Goal: Contribute content

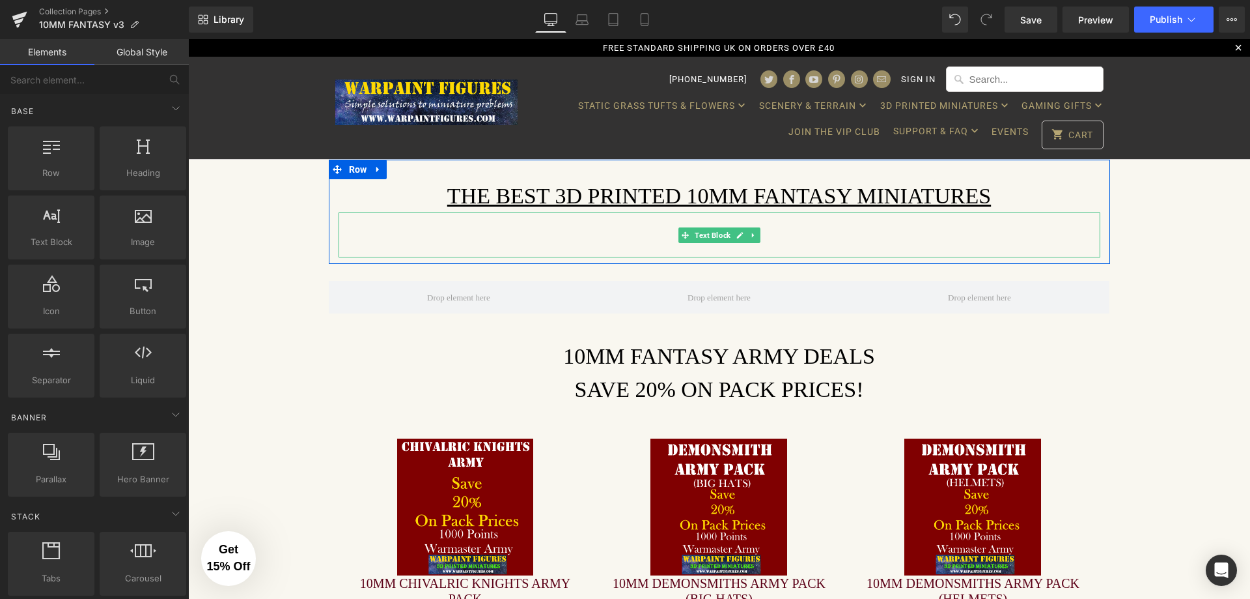
click at [615, 246] on p at bounding box center [720, 246] width 762 height 22
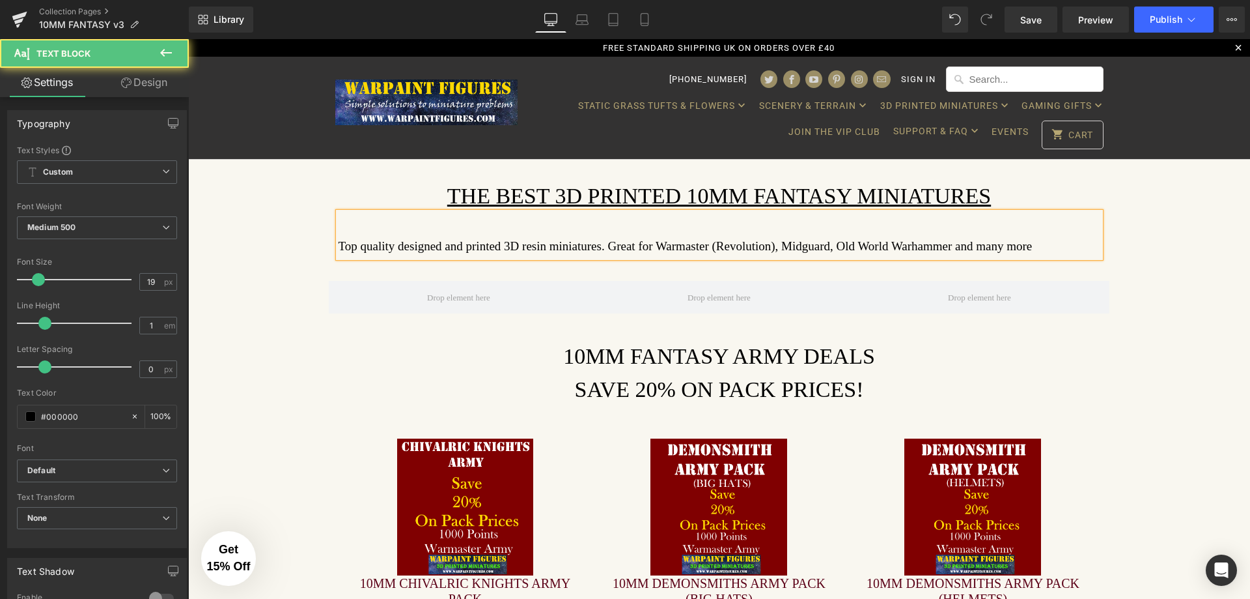
click at [927, 245] on p "Top quality designed and printed 3D resin miniatures. Great for Warmaster (Revo…" at bounding box center [720, 246] width 762 height 22
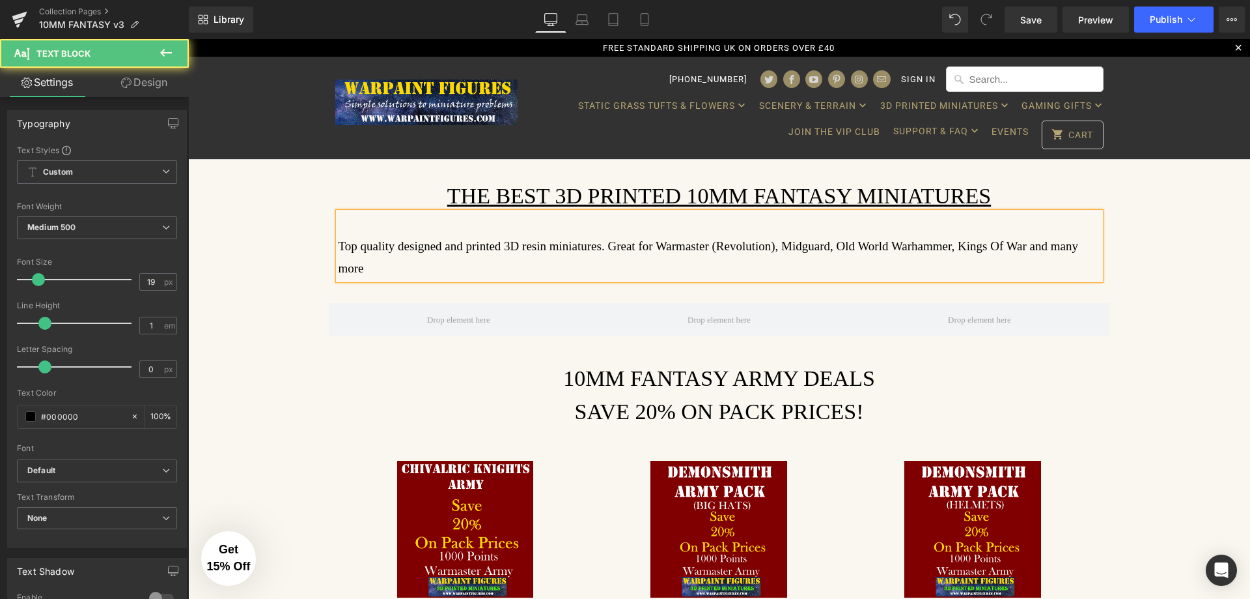
click at [1086, 244] on p "Top quality designed and printed 3D resin miniatures. Great for Warmaster (Revo…" at bounding box center [720, 257] width 762 height 44
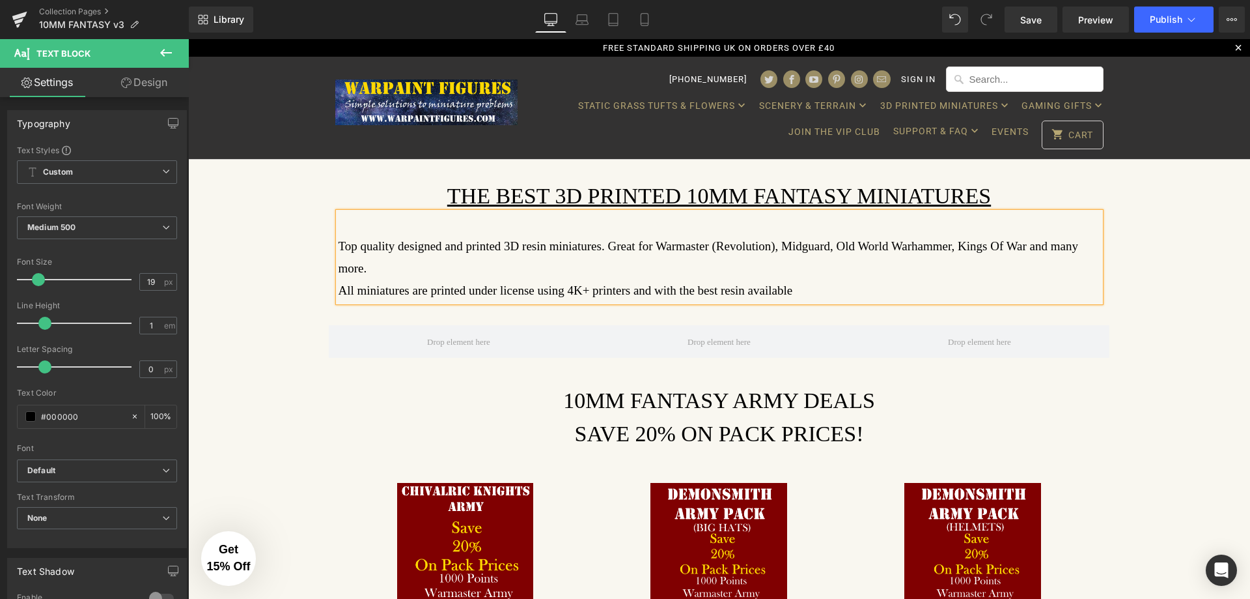
click at [705, 279] on p "All miniatures are printed under license using 4K+ printers and with the best r…" at bounding box center [720, 290] width 762 height 22
click at [831, 279] on p "All miniatures are printed under license using 4K+ printers and with the best q…" at bounding box center [720, 290] width 762 height 22
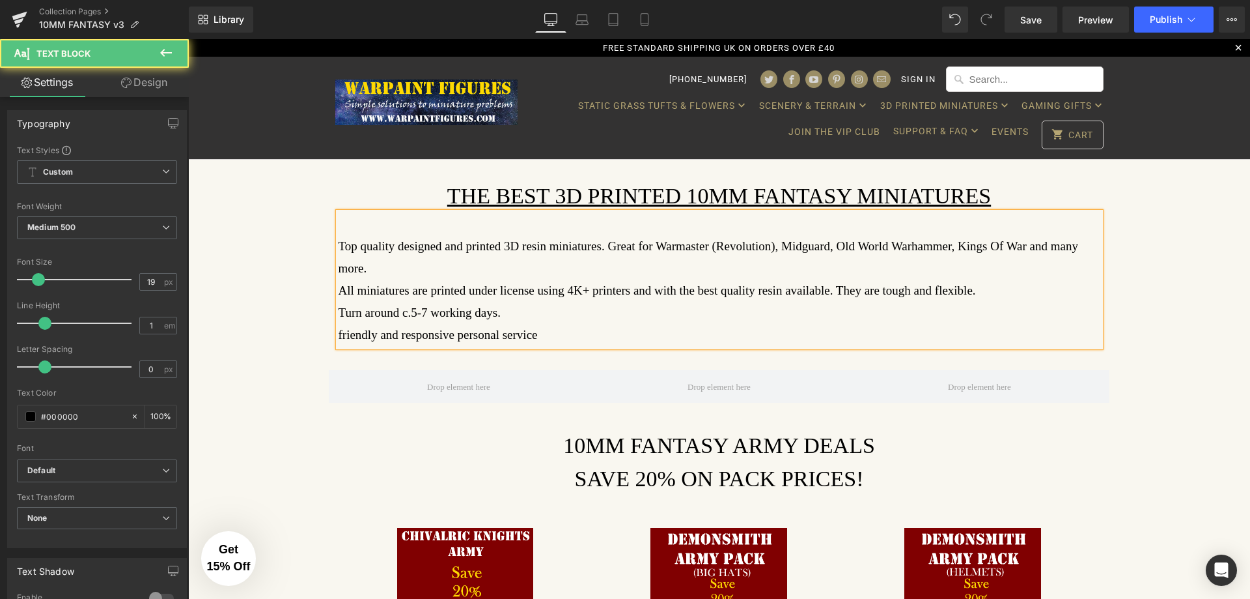
click at [339, 324] on p "friendly and responsive personal service" at bounding box center [720, 335] width 762 height 22
click at [571, 324] on p "Friendly and responsive personal service" at bounding box center [720, 335] width 762 height 22
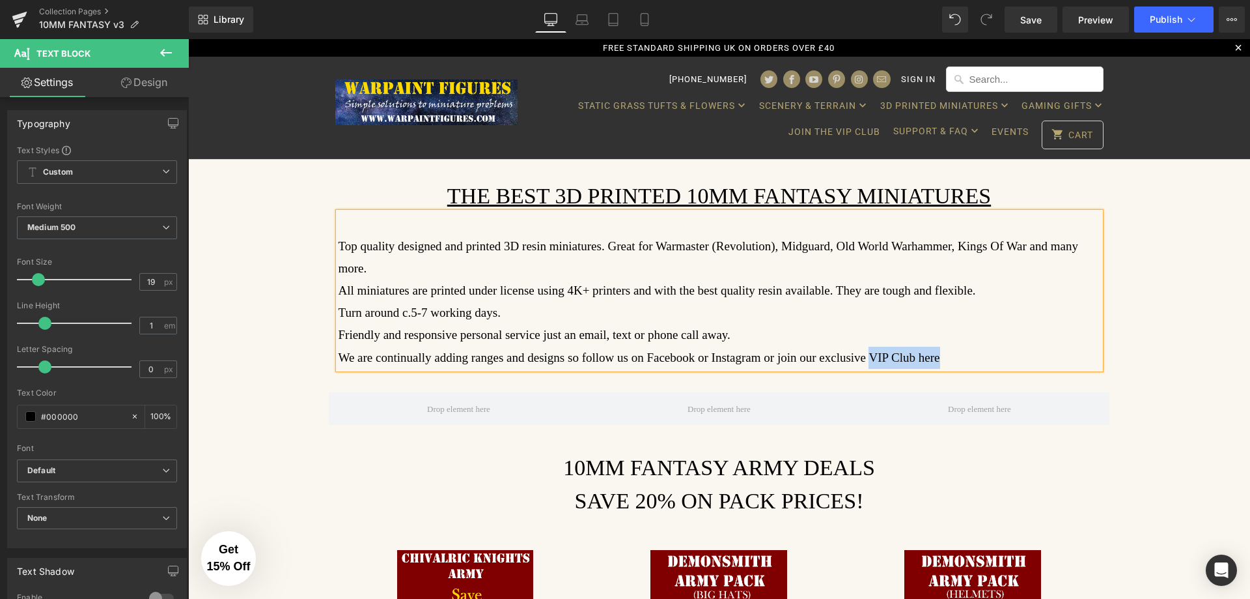
drag, startPoint x: 916, startPoint y: 337, endPoint x: 845, endPoint y: 335, distance: 71.0
click at [845, 346] on p "We are continually adding ranges and designs so follow us on Facebook or Instag…" at bounding box center [720, 357] width 762 height 22
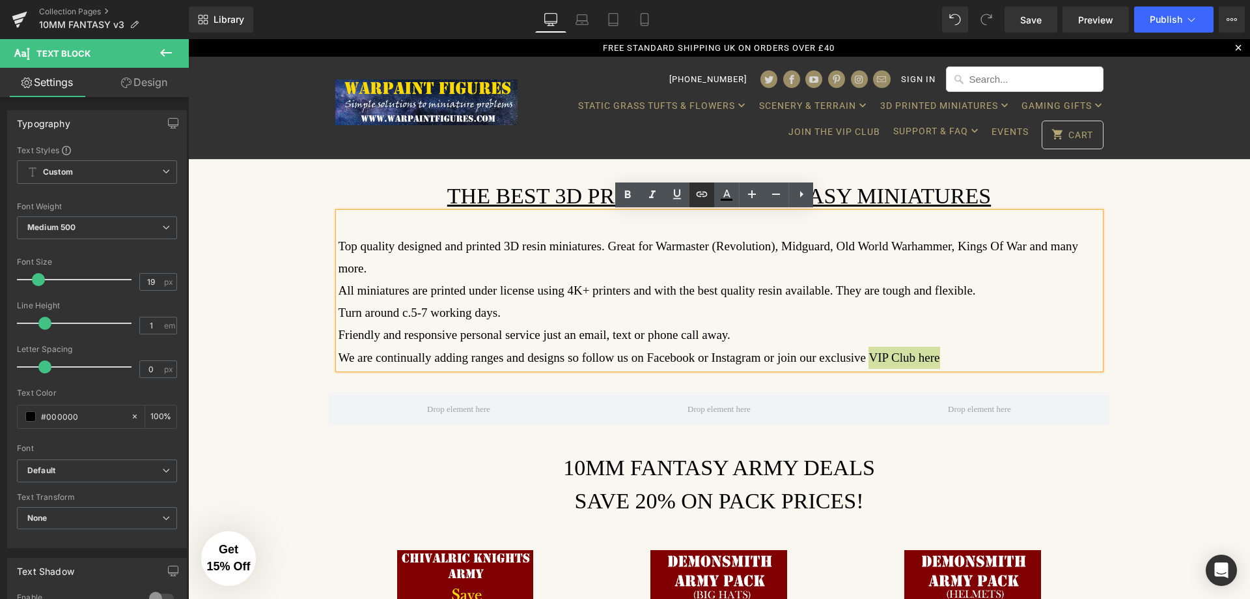
click at [703, 193] on icon at bounding box center [702, 194] width 16 height 16
click at [864, 367] on input "text" at bounding box center [913, 362] width 201 height 33
paste input "javascript:void(0);"
drag, startPoint x: 920, startPoint y: 361, endPoint x: 820, endPoint y: 361, distance: 100.3
click at [820, 361] on input "javascript:void(0);" at bounding box center [913, 362] width 201 height 33
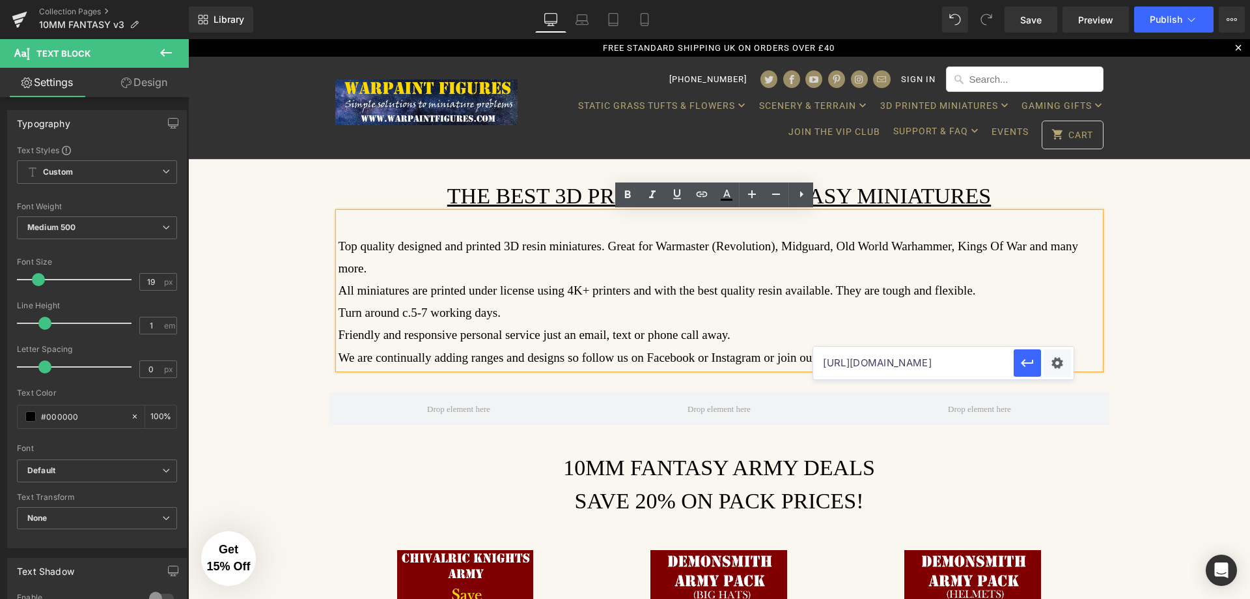
type input "[URL][DOMAIN_NAME]"
click at [1027, 368] on icon "button" at bounding box center [1028, 363] width 16 height 16
click at [625, 197] on icon at bounding box center [628, 195] width 6 height 8
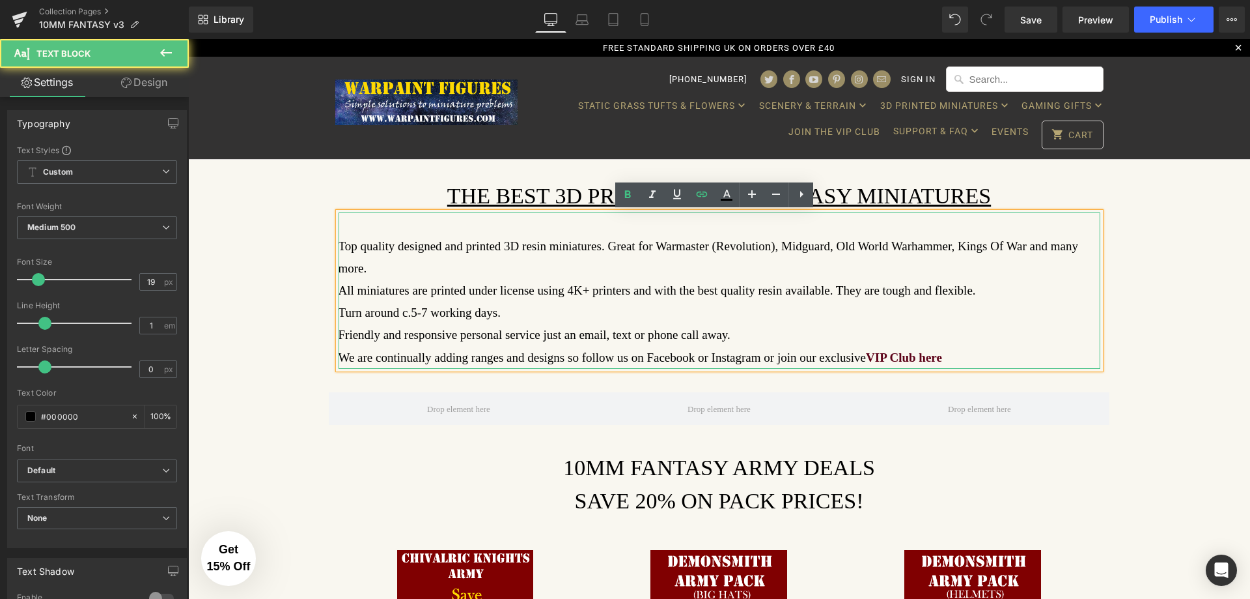
click at [1009, 302] on p "Turn around c.5-7 working days." at bounding box center [720, 313] width 762 height 22
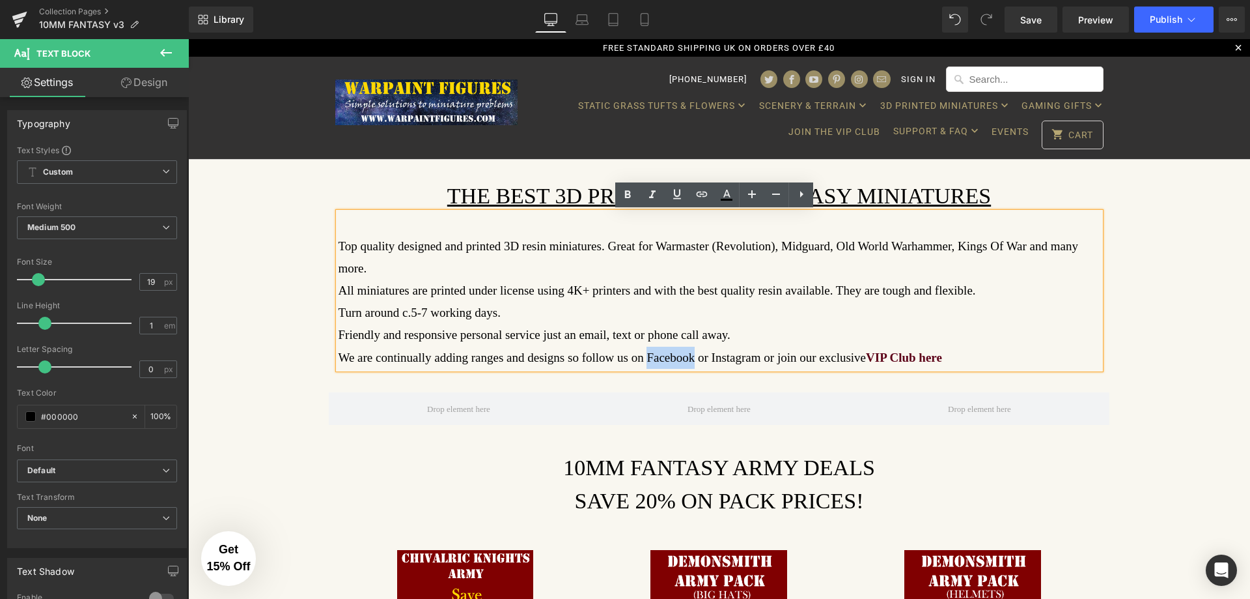
drag, startPoint x: 631, startPoint y: 331, endPoint x: 675, endPoint y: 334, distance: 44.4
click at [675, 346] on p "We are continually adding ranges and designs so follow us on Facebook or Instag…" at bounding box center [720, 357] width 762 height 22
click at [699, 193] on icon at bounding box center [702, 194] width 16 height 16
click at [694, 371] on input "text" at bounding box center [687, 362] width 201 height 33
type input "[URL][DOMAIN_NAME]"
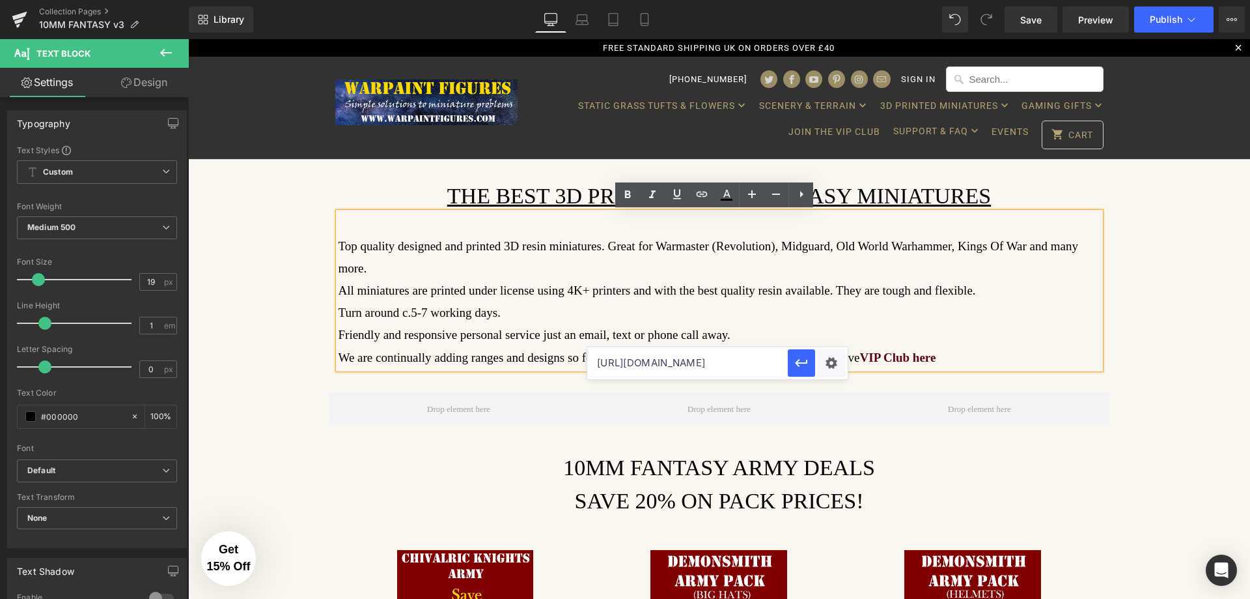
scroll to position [0, 1]
click at [828, 0] on div "Text Color Highlight Color #333333 Edit or remove link: Edit - Unlink - Cancel …" at bounding box center [625, 0] width 1250 height 0
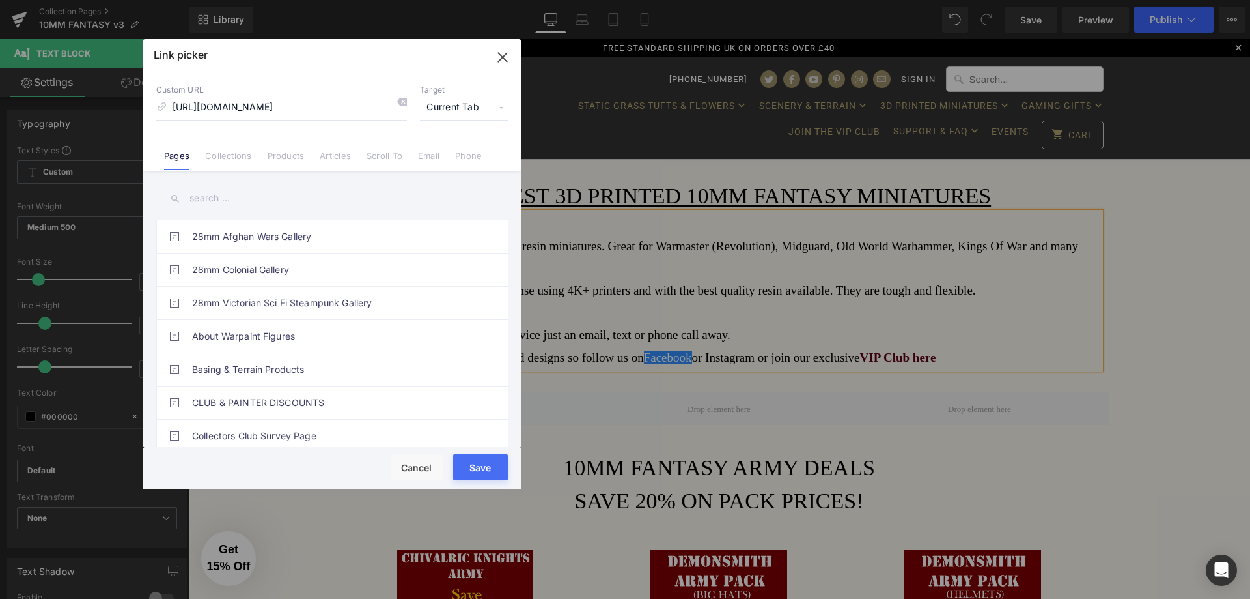
click at [478, 107] on span "Current Tab" at bounding box center [464, 107] width 88 height 25
click at [445, 155] on li "New Tab" at bounding box center [464, 154] width 101 height 23
click at [465, 469] on button "Save" at bounding box center [480, 467] width 55 height 26
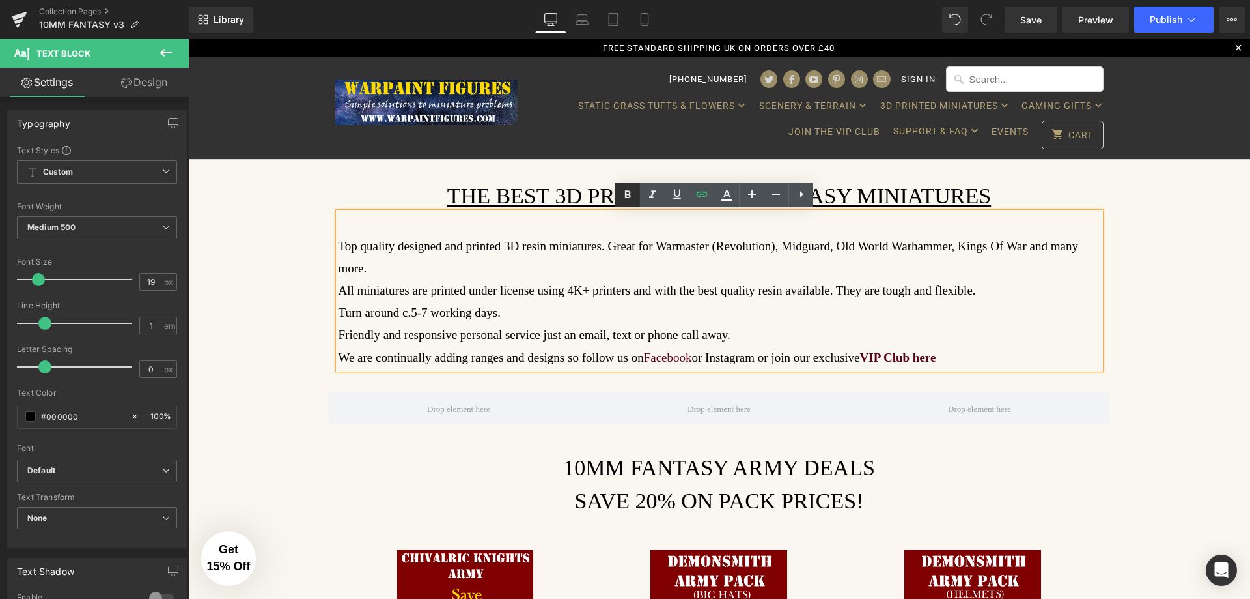
click at [630, 193] on icon at bounding box center [628, 195] width 6 height 8
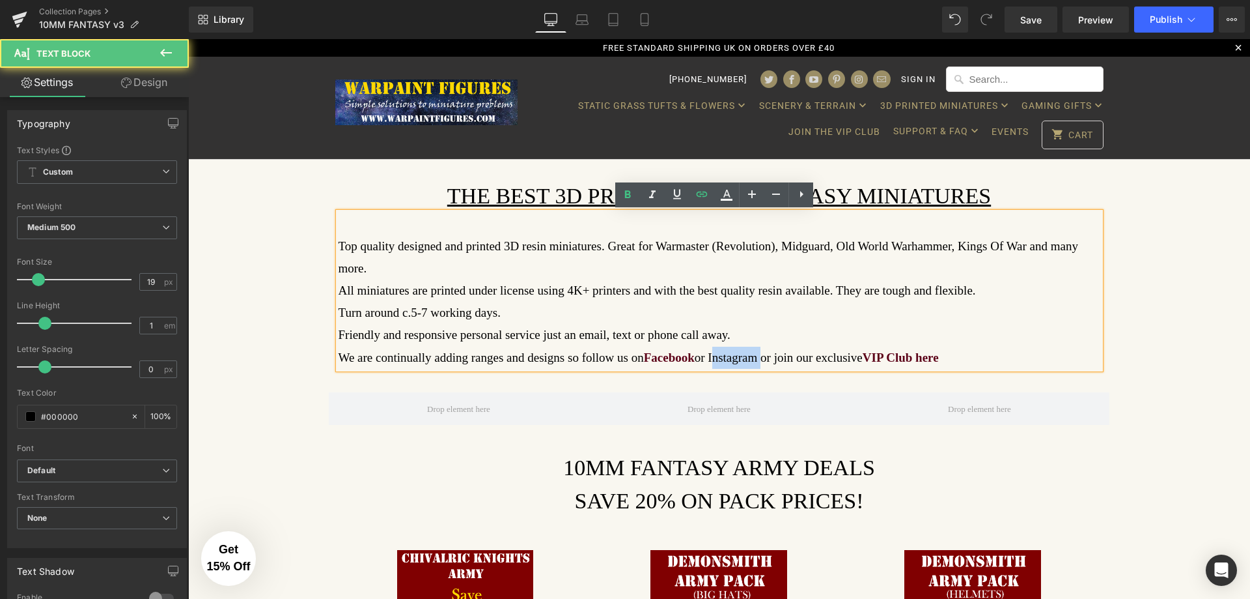
drag, startPoint x: 746, startPoint y: 333, endPoint x: 696, endPoint y: 333, distance: 49.5
click at [696, 346] on p "We are continually adding ranges and designs so follow us on Facebook or Instag…" at bounding box center [720, 357] width 762 height 22
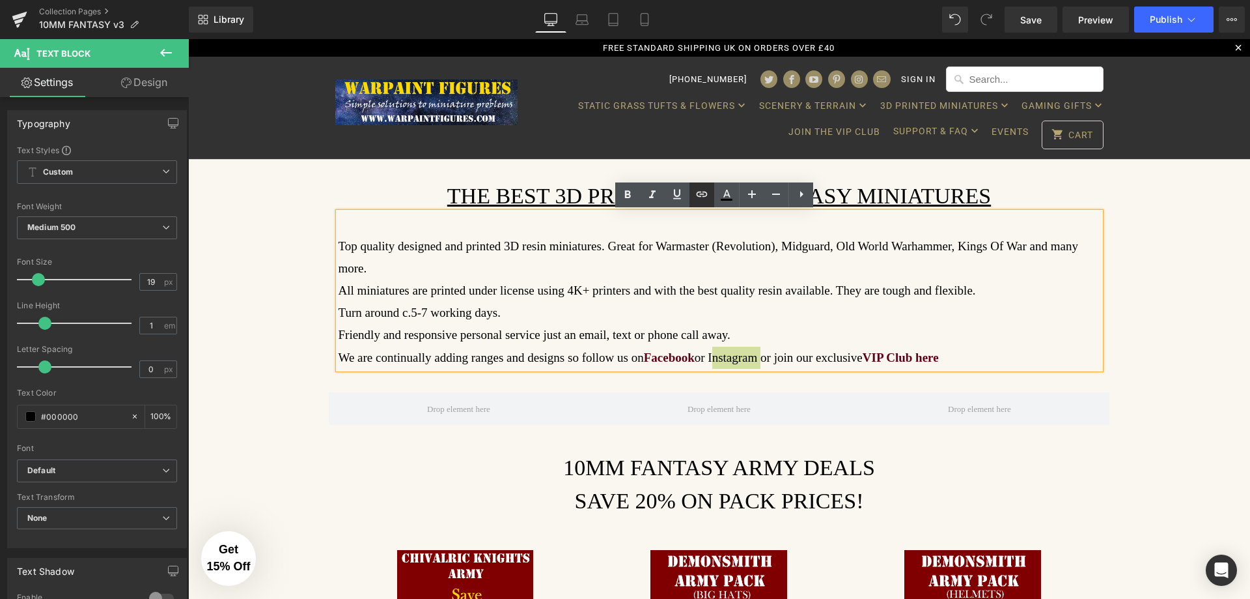
click at [705, 196] on icon at bounding box center [702, 194] width 16 height 16
click at [774, 360] on input "text" at bounding box center [755, 362] width 201 height 33
type input "[URL][DOMAIN_NAME]"
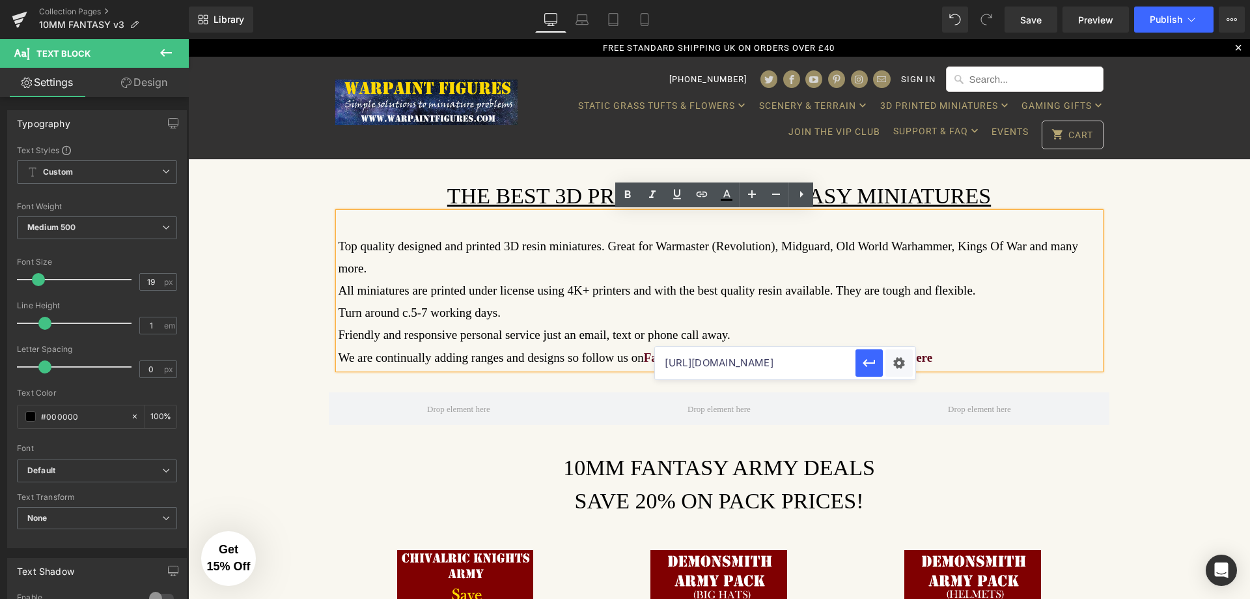
scroll to position [0, 31]
click at [897, 0] on div "Text Color Highlight Color #333333 Edit or remove link: Edit - Unlink - Cancel …" at bounding box center [625, 0] width 1250 height 0
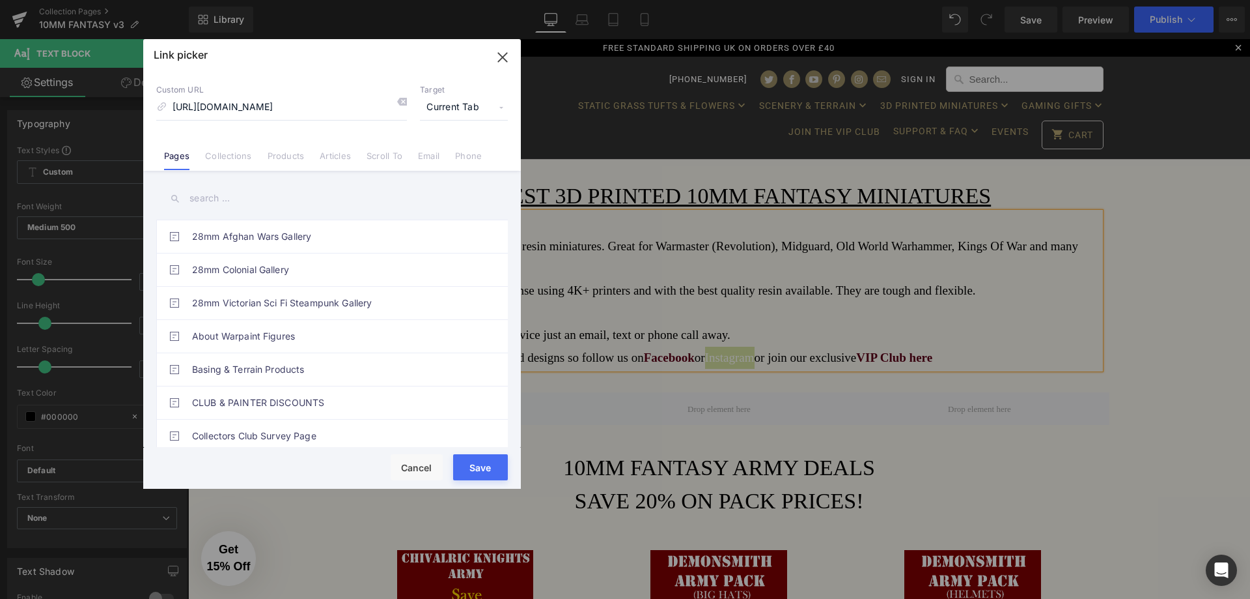
click at [447, 113] on span "Current Tab" at bounding box center [464, 107] width 88 height 25
click at [477, 159] on li "New Tab" at bounding box center [464, 154] width 101 height 23
drag, startPoint x: 476, startPoint y: 466, endPoint x: 331, endPoint y: 430, distance: 149.0
click at [476, 466] on button "Save" at bounding box center [480, 467] width 55 height 26
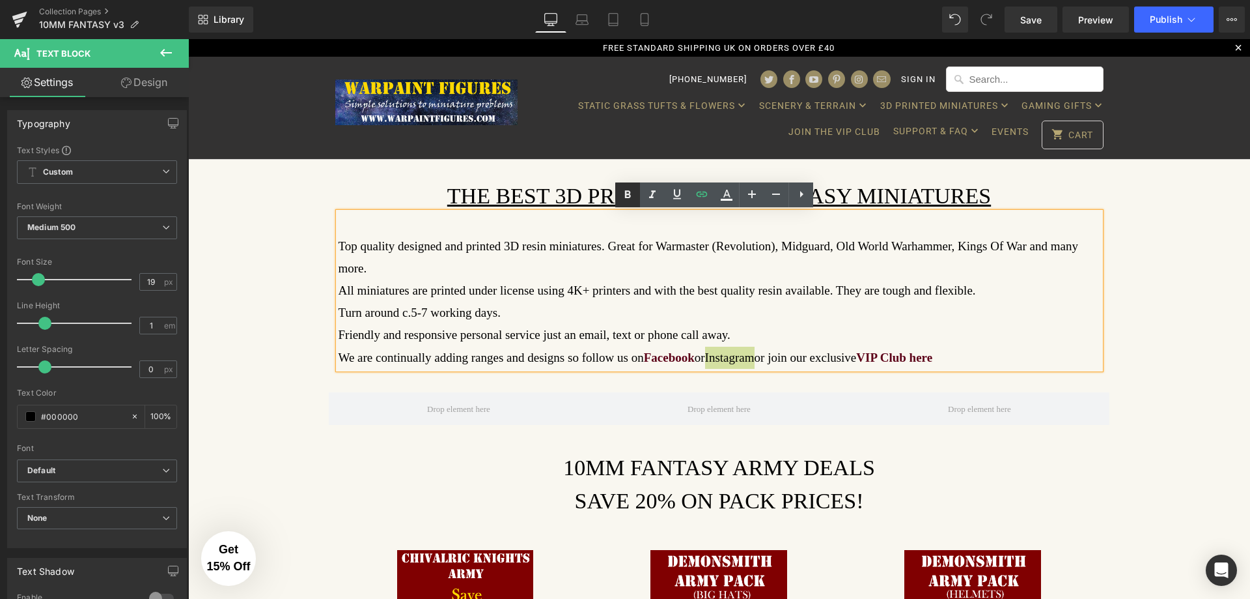
click at [628, 194] on icon at bounding box center [628, 195] width 6 height 8
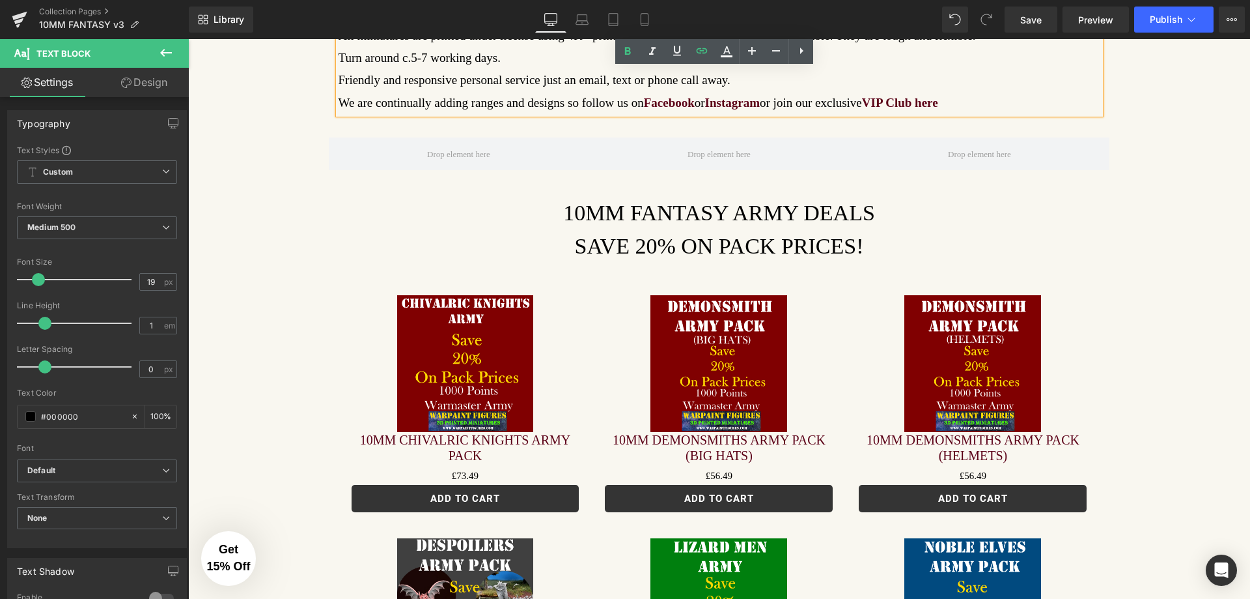
scroll to position [261, 0]
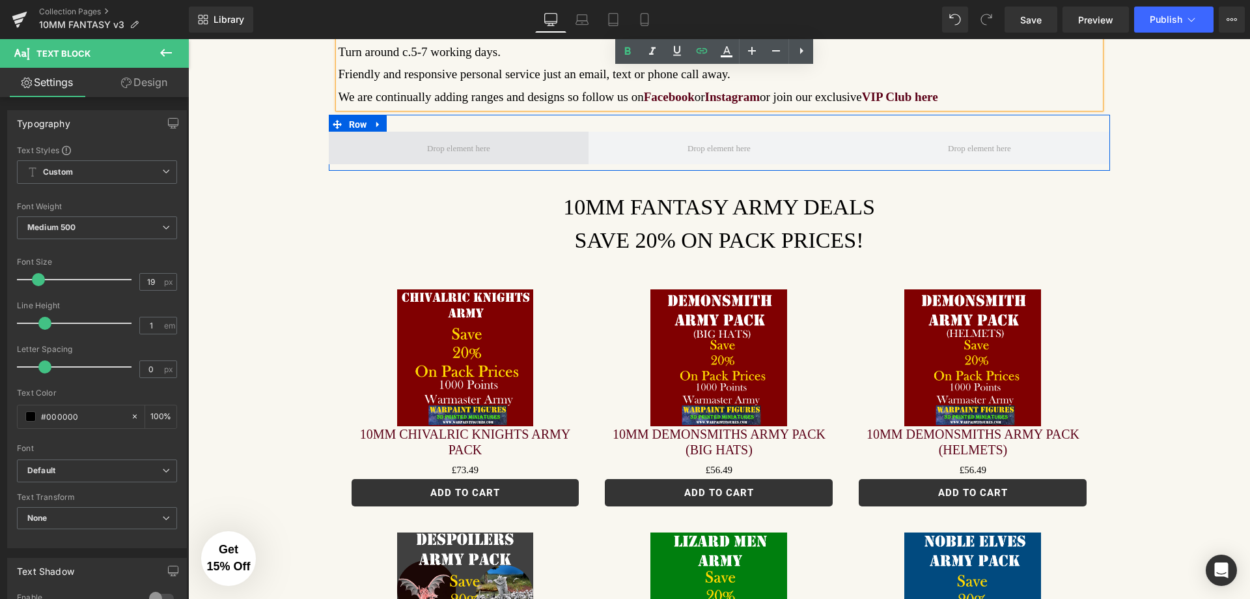
click at [451, 135] on span at bounding box center [459, 147] width 72 height 24
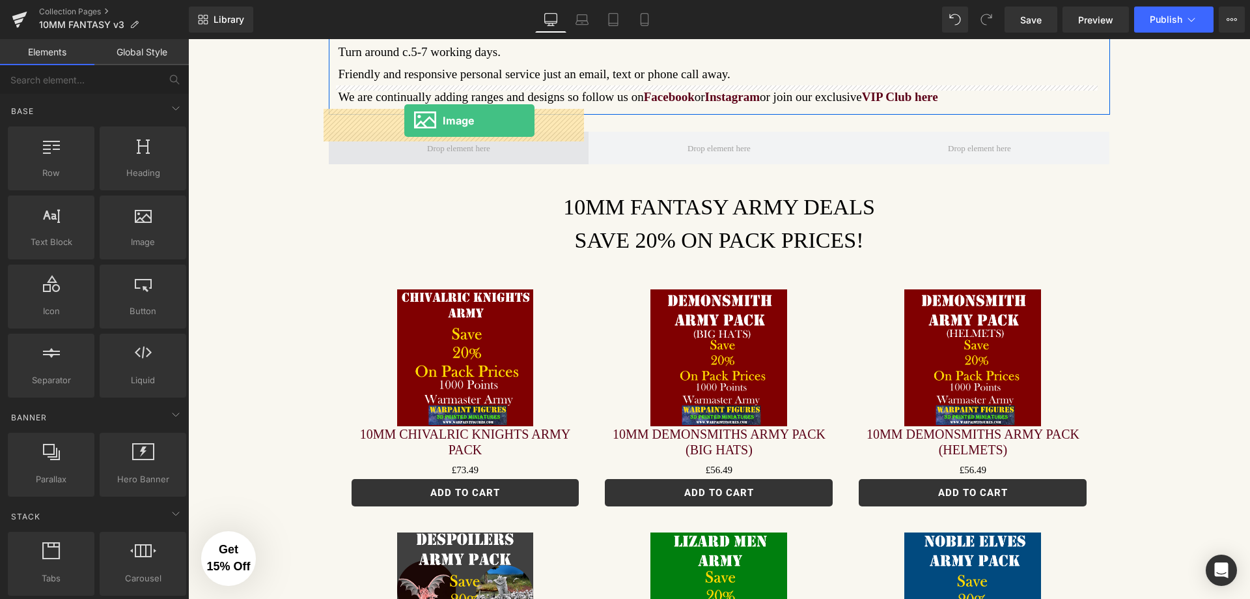
drag, startPoint x: 322, startPoint y: 279, endPoint x: 404, endPoint y: 120, distance: 178.8
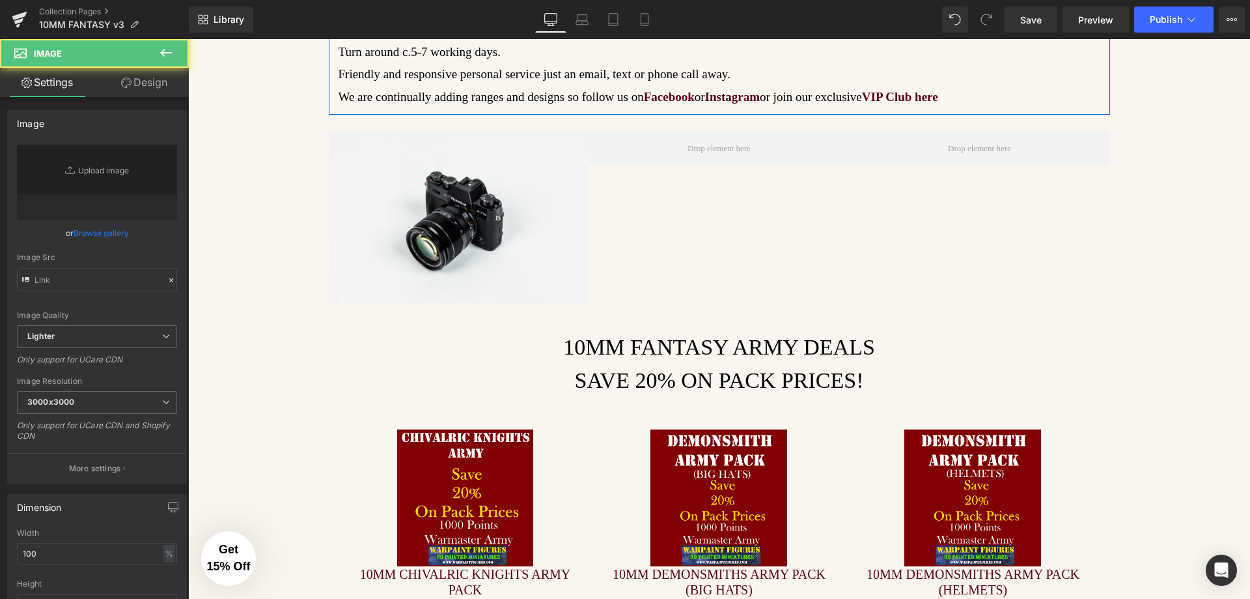
type input "//[DOMAIN_NAME][URL]"
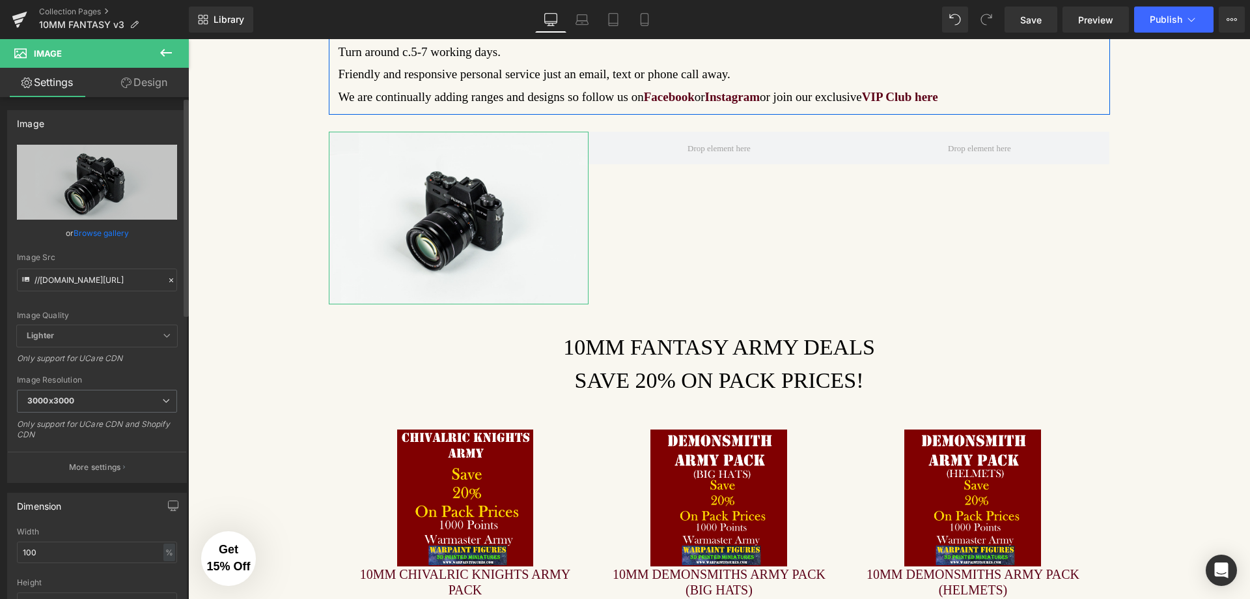
click at [119, 228] on link "Browse gallery" at bounding box center [101, 232] width 55 height 23
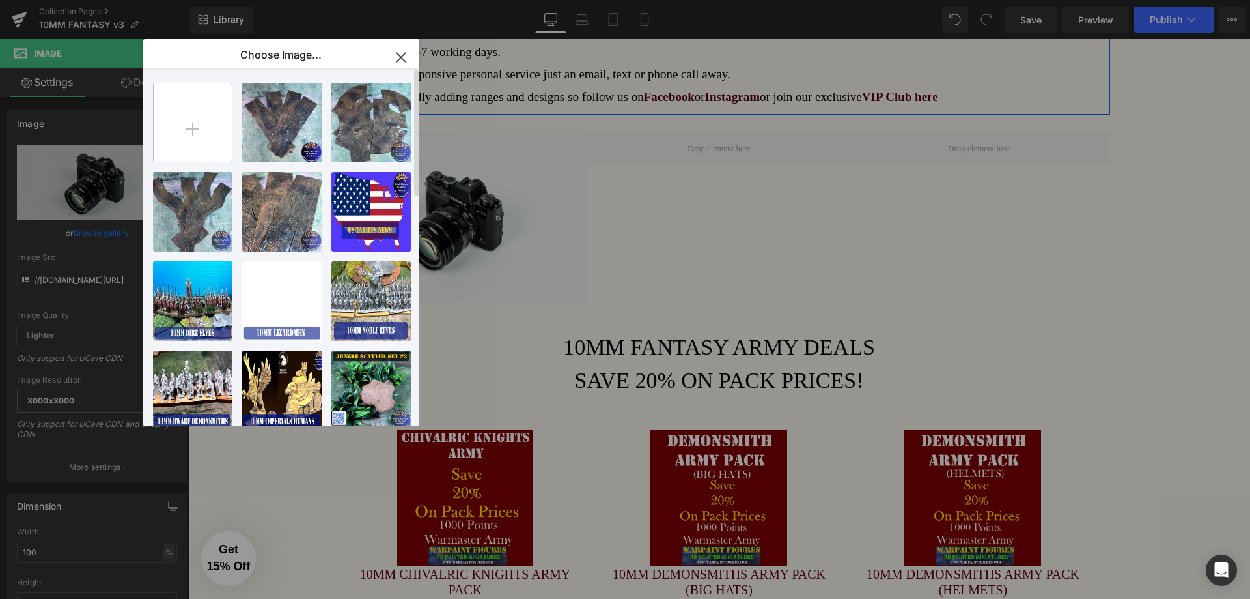
click at [204, 113] on input "file" at bounding box center [193, 122] width 78 height 78
type input "C:\fakepath\WARPAINT-FIGURES-BEST-3D-PRINTED-10MM-FANTASY-WARMASTER-MINIATURES-…"
click at [196, 135] on input "file" at bounding box center [193, 122] width 78 height 78
type input "C:\fakepath\WARPAINT-FIGURES-BEST-3D-PRINTED-10MM-FANTASY-WARMASTER-MINIATURES-…"
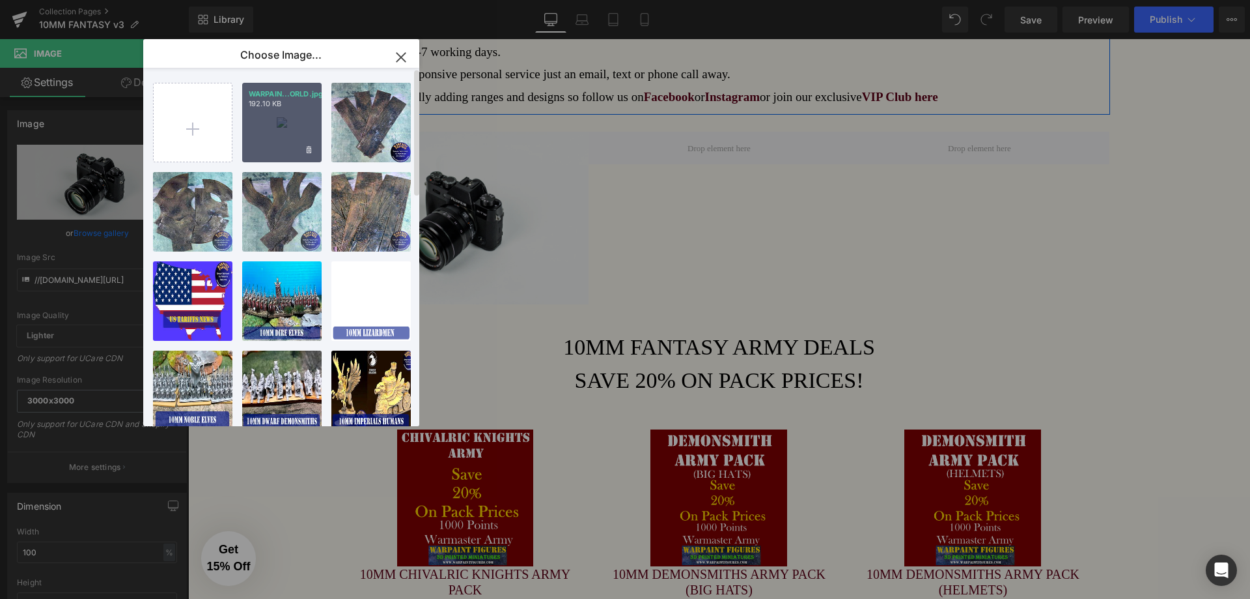
click at [285, 126] on div "WARPAIN...ORLD.jpg 192.10 KB" at bounding box center [281, 122] width 79 height 79
type input "[URL][DOMAIN_NAME]"
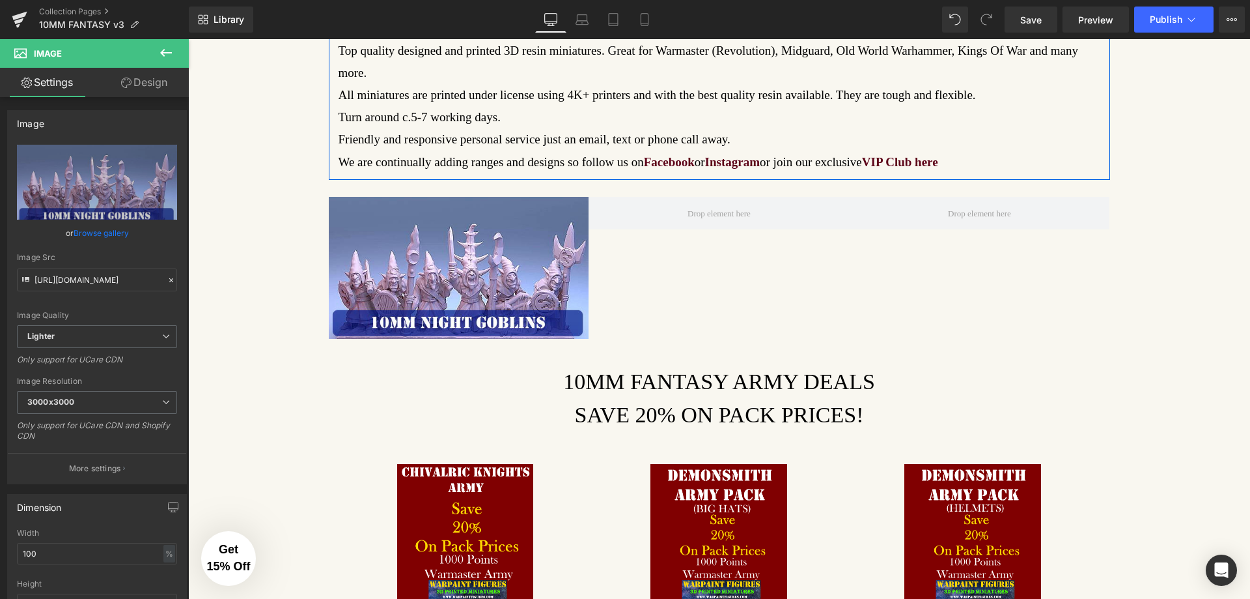
scroll to position [130, 0]
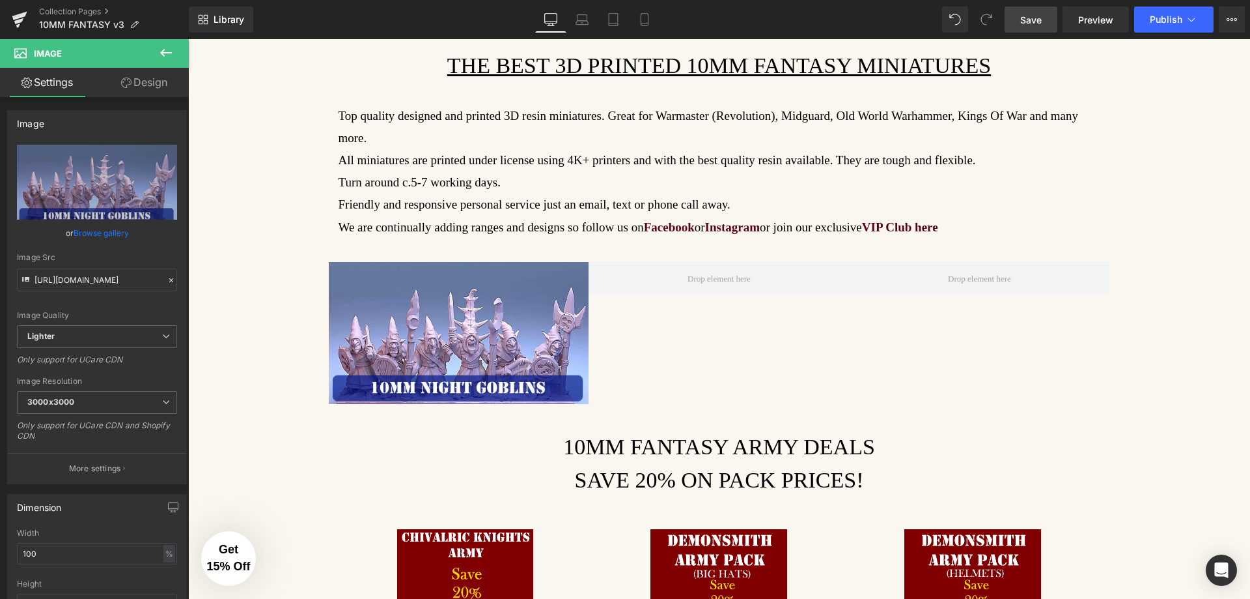
click at [1031, 24] on span "Save" at bounding box center [1031, 20] width 21 height 14
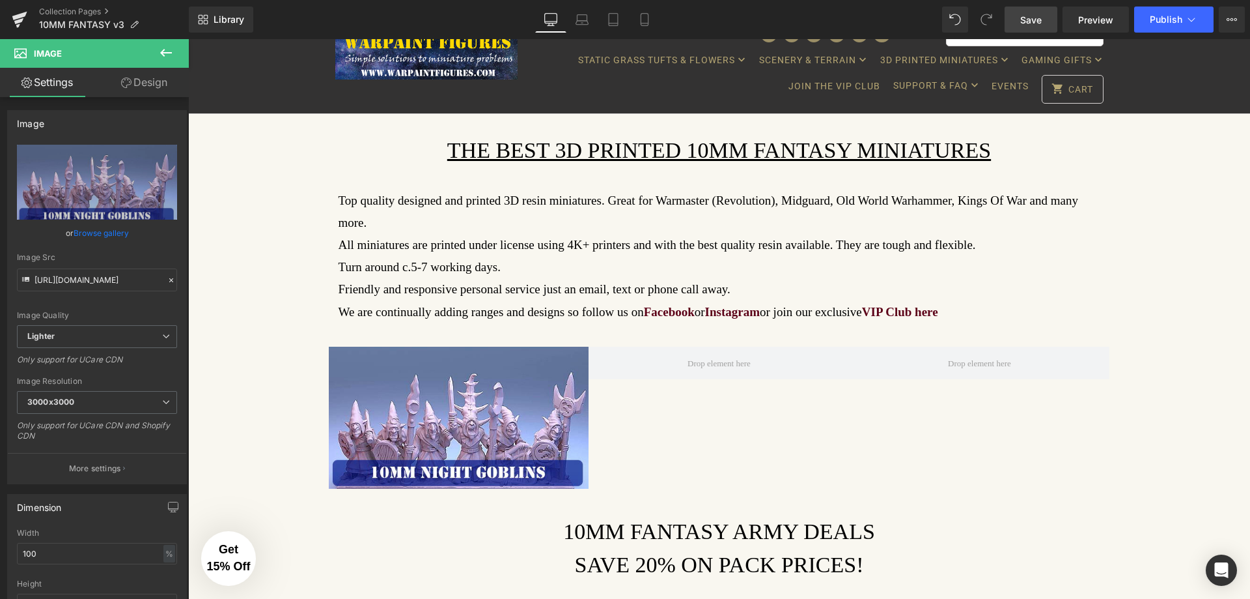
scroll to position [0, 0]
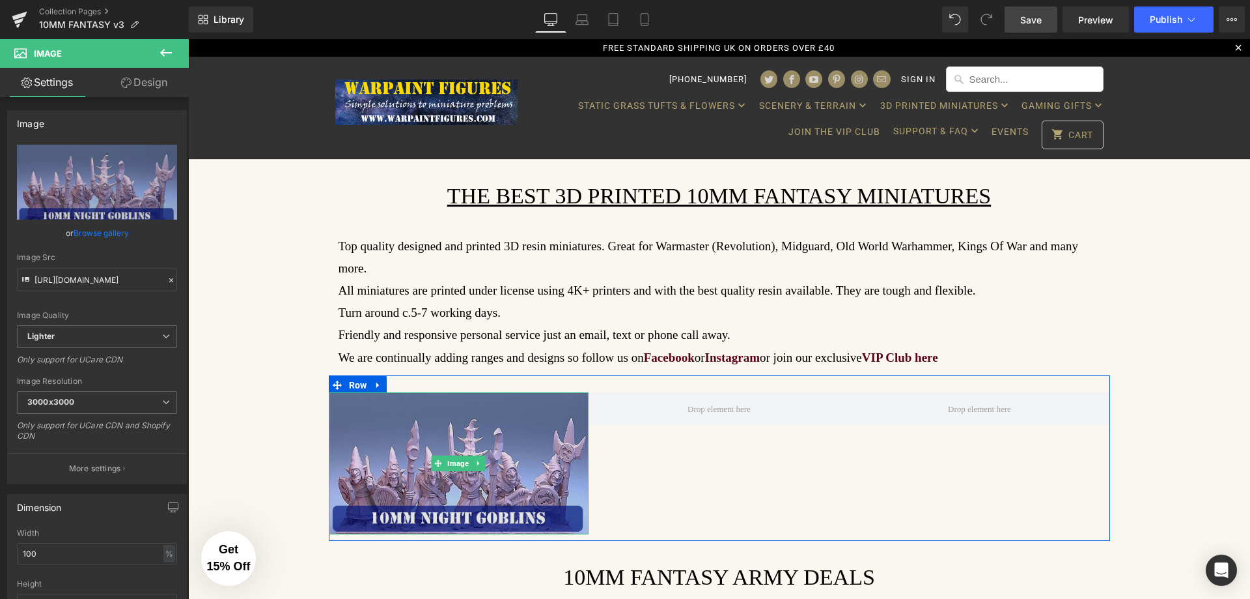
click at [465, 495] on img at bounding box center [459, 463] width 261 height 142
